Goal: Navigation & Orientation: Find specific page/section

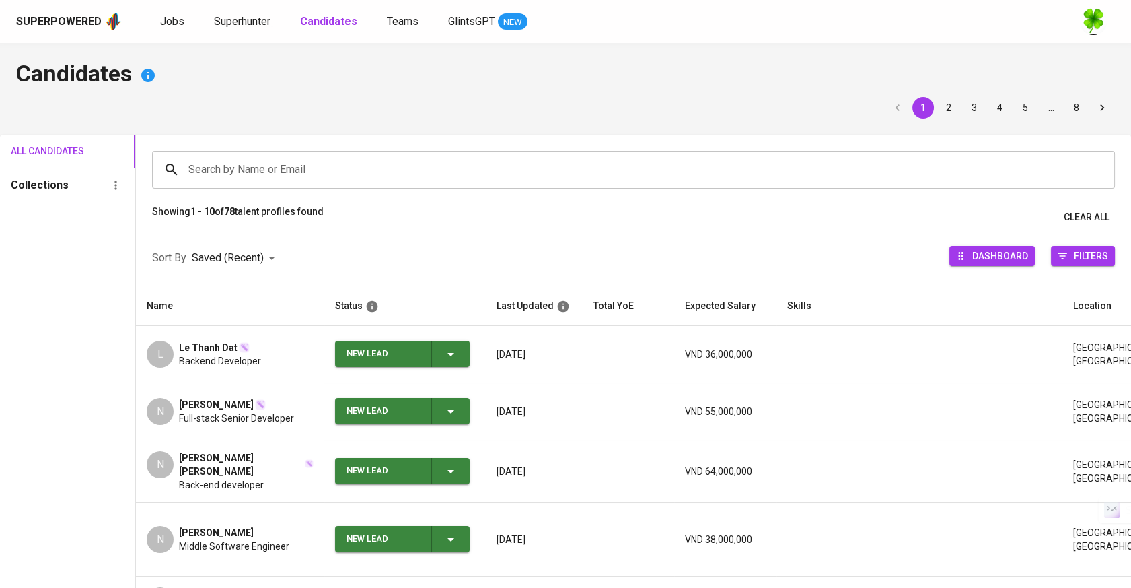
click at [219, 25] on span "Superhunter" at bounding box center [242, 21] width 57 height 13
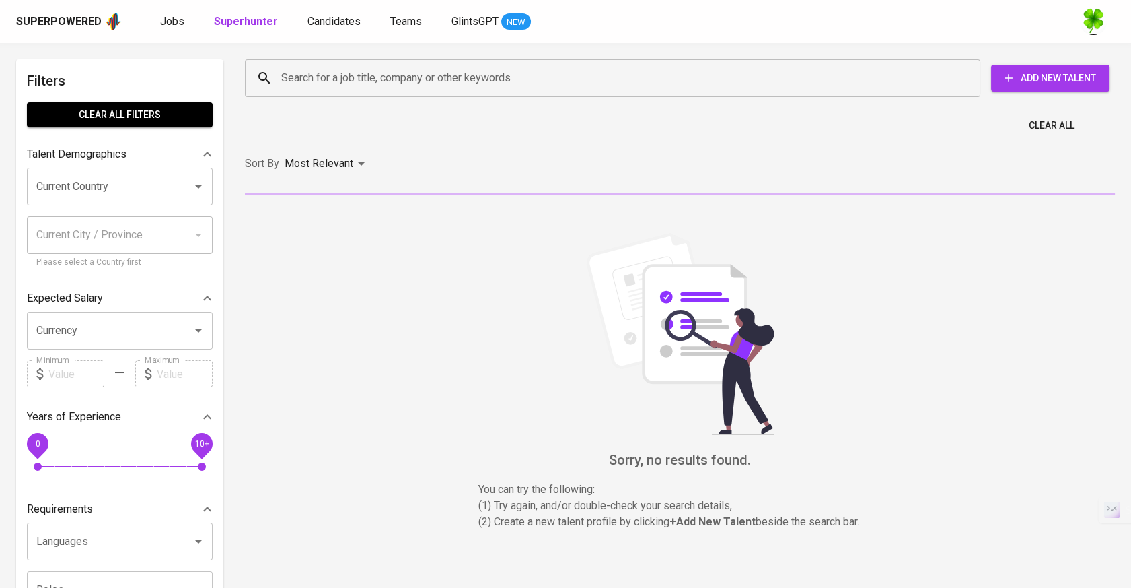
click at [184, 26] on link "Jobs" at bounding box center [173, 21] width 27 height 17
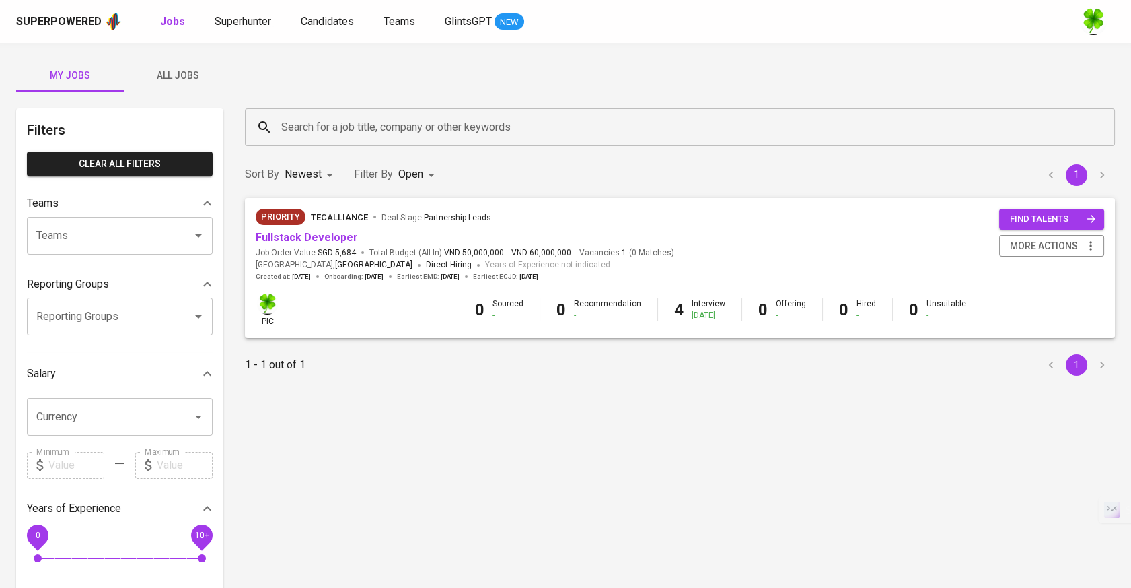
click at [222, 22] on span "Superhunter" at bounding box center [243, 21] width 57 height 13
